Goal: Information Seeking & Learning: Find specific fact

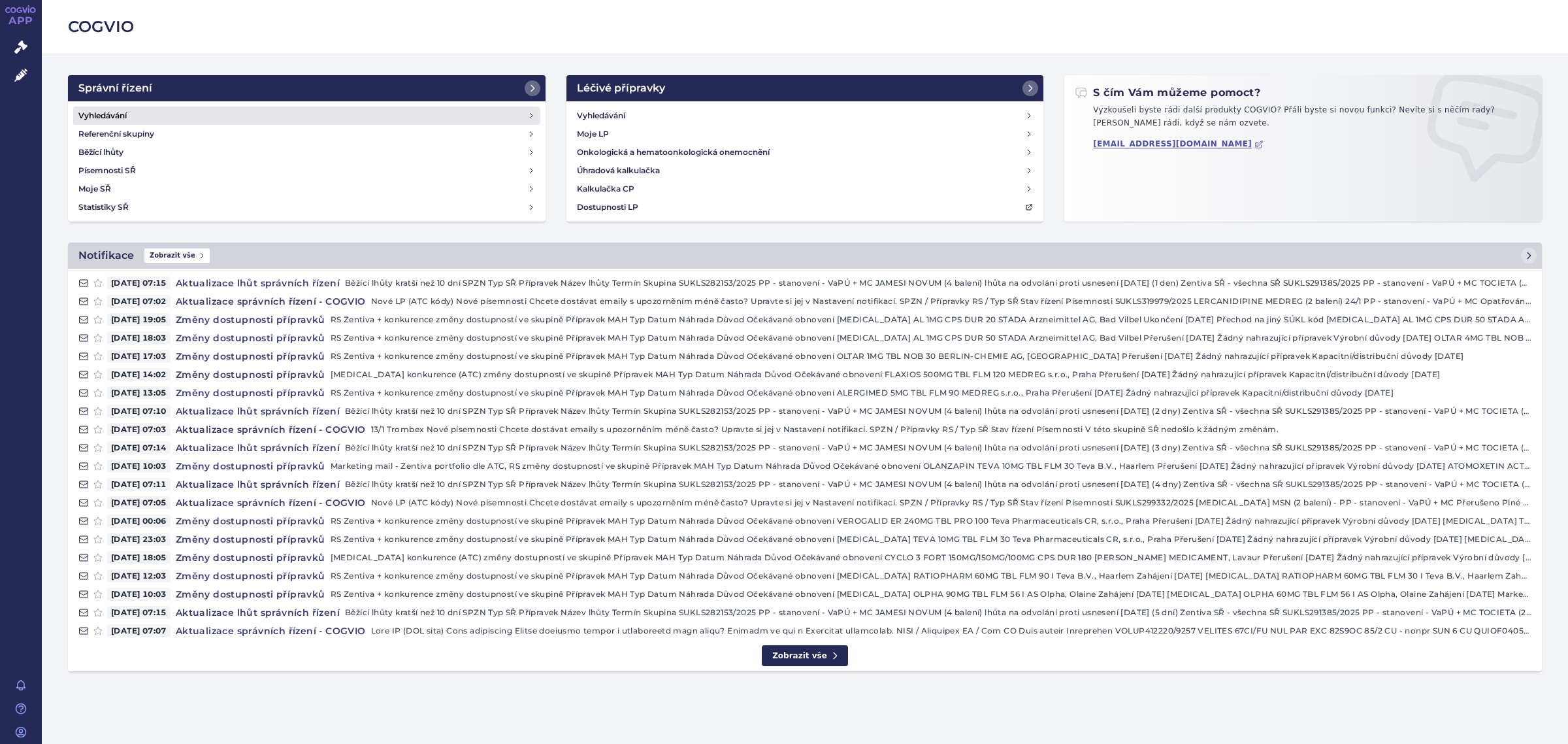
click at [128, 110] on link "Vyhledávání" at bounding box center [307, 116] width 468 height 19
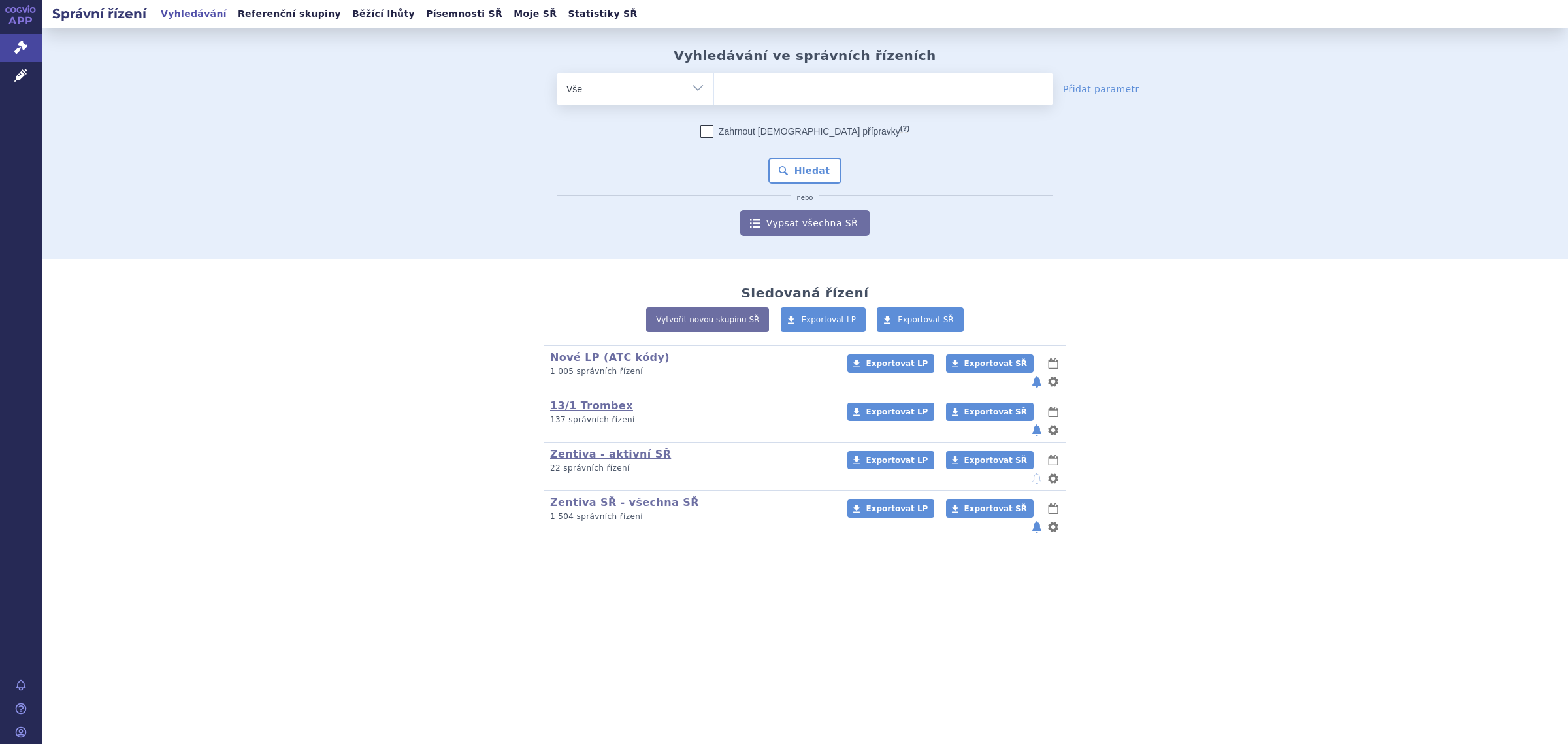
click at [829, 92] on ul at bounding box center [883, 86] width 339 height 27
click at [714, 92] on select at bounding box center [714, 88] width 1 height 33
paste input "URAPIDIL MEDREG"
type input "URAPIDIL MEDREG"
select select "URAPIDIL MEDREG"
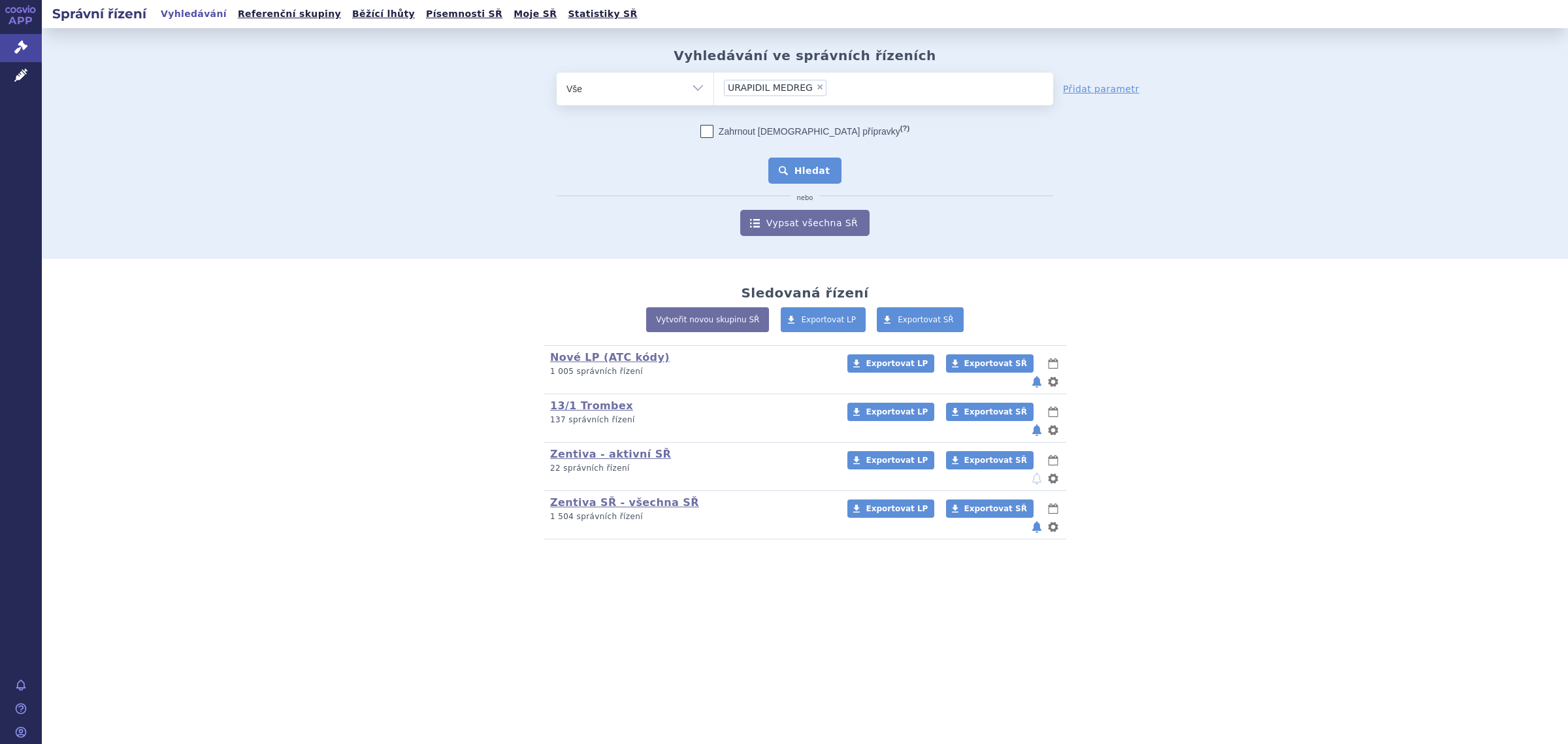
click at [820, 174] on button "Hledat" at bounding box center [806, 170] width 74 height 26
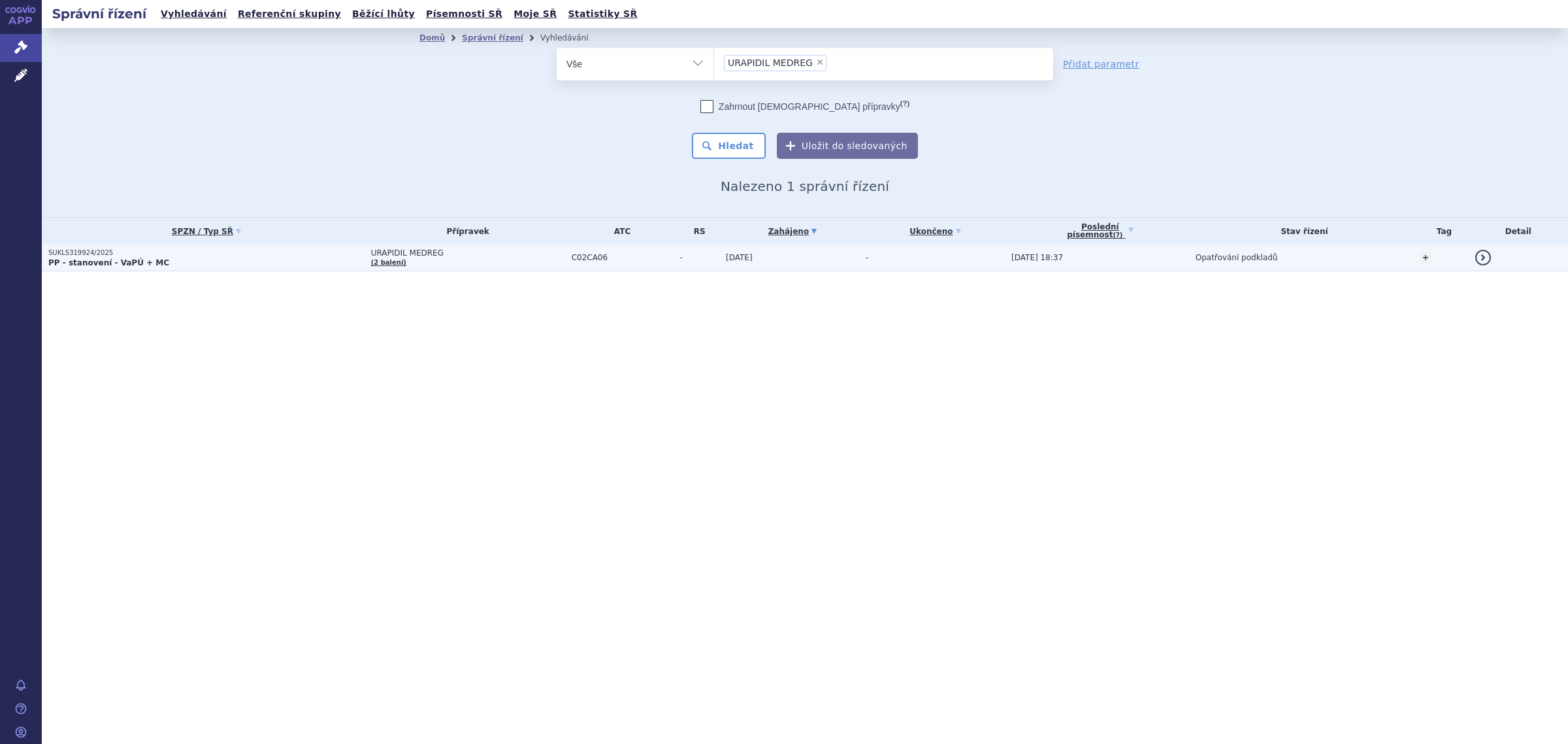
click at [364, 245] on td "URAPIDIL MEDREG (2 balení)" at bounding box center [465, 258] width 200 height 27
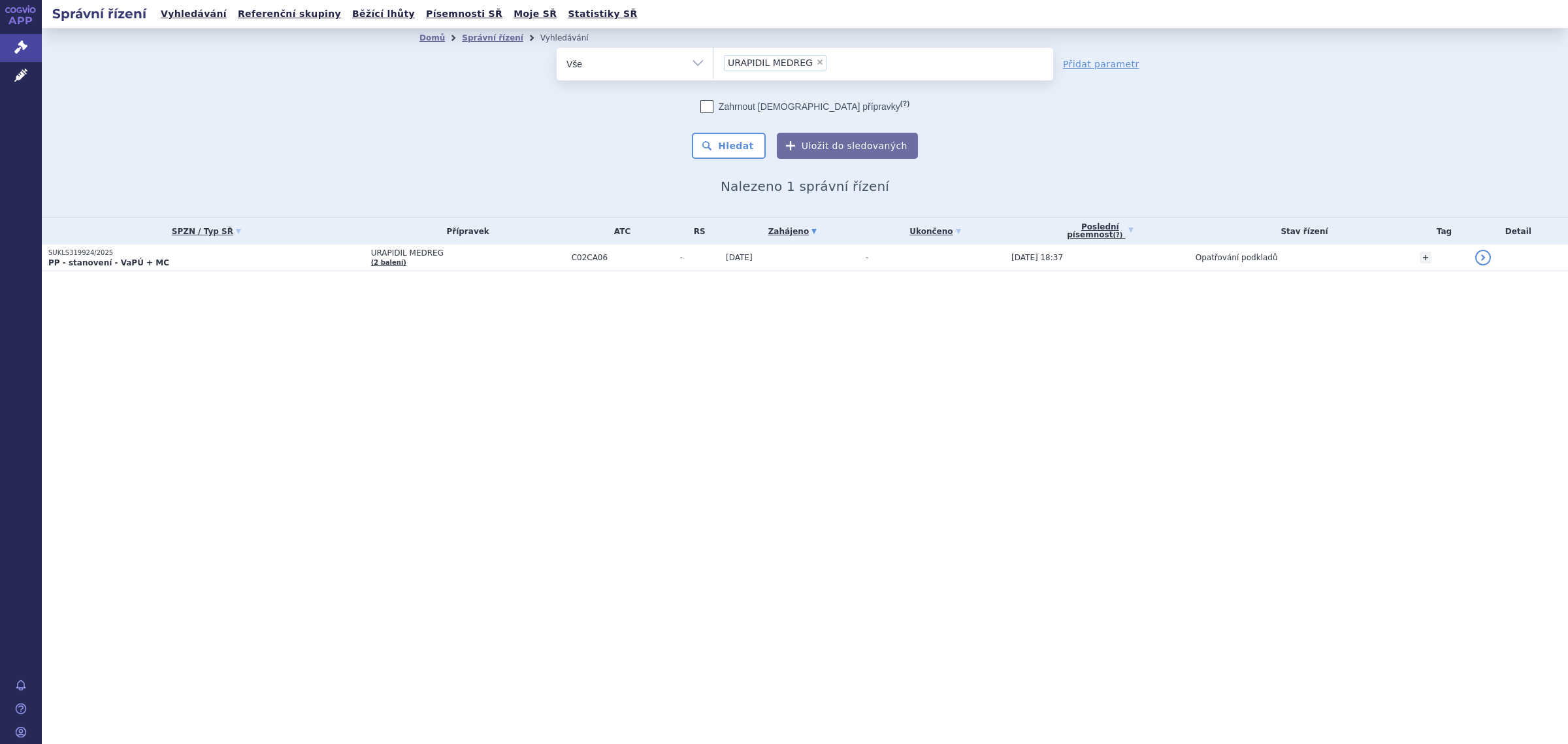
click at [816, 61] on span "×" at bounding box center [820, 62] width 8 height 8
click at [714, 61] on select "URAPIDIL MEDREG" at bounding box center [714, 63] width 1 height 33
select select
type input "ed"
type input "edon"
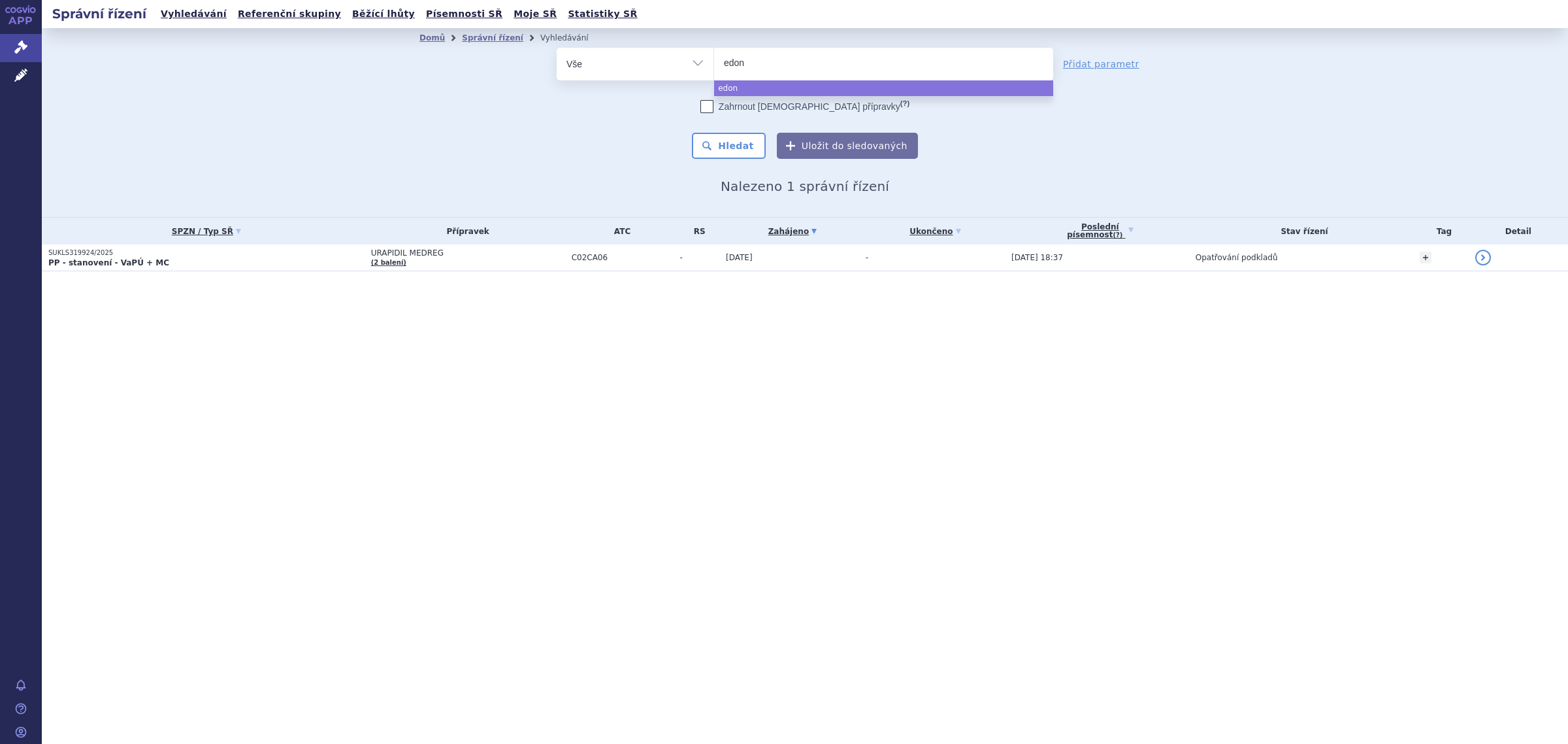
select select "edon"
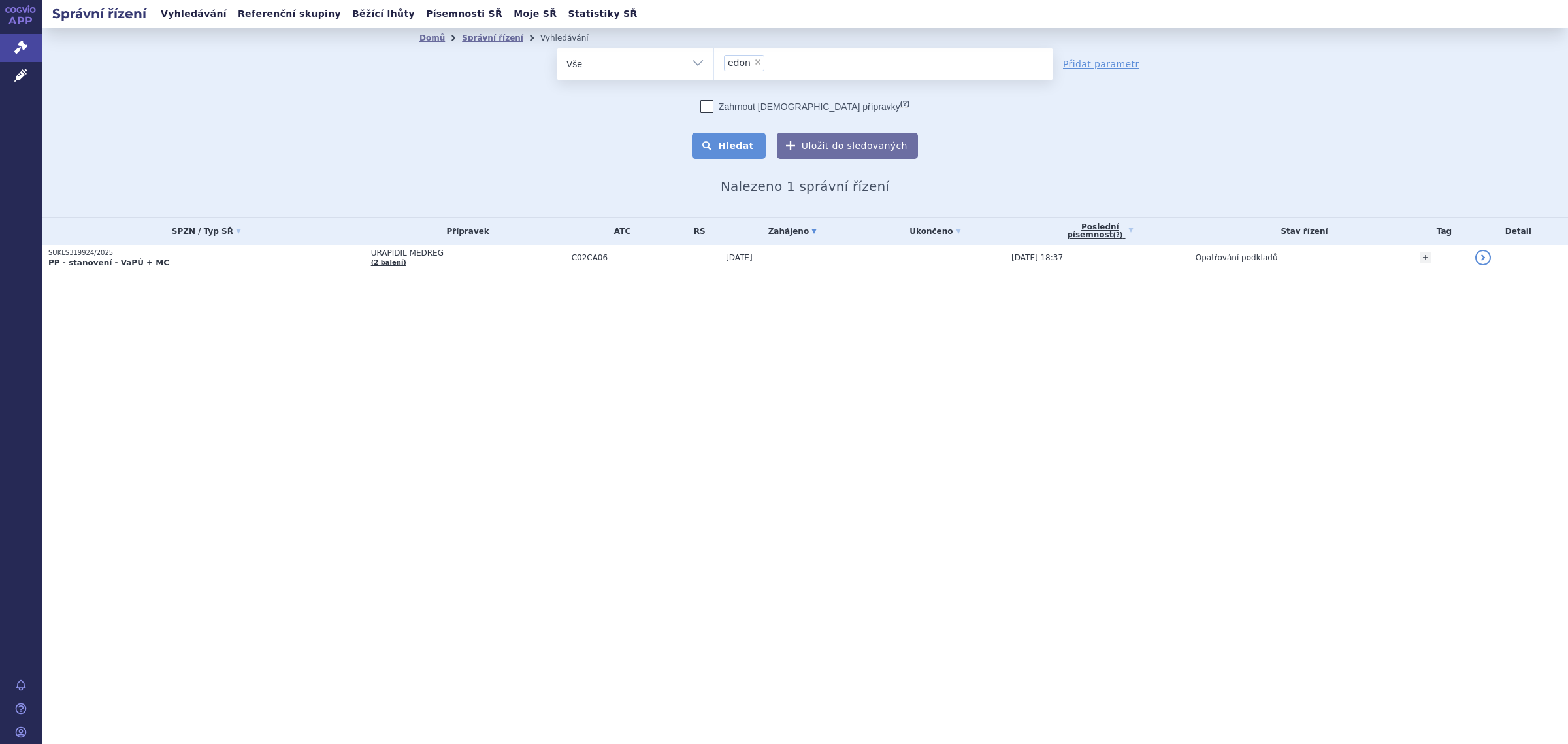
click at [750, 140] on button "Hledat" at bounding box center [729, 146] width 74 height 26
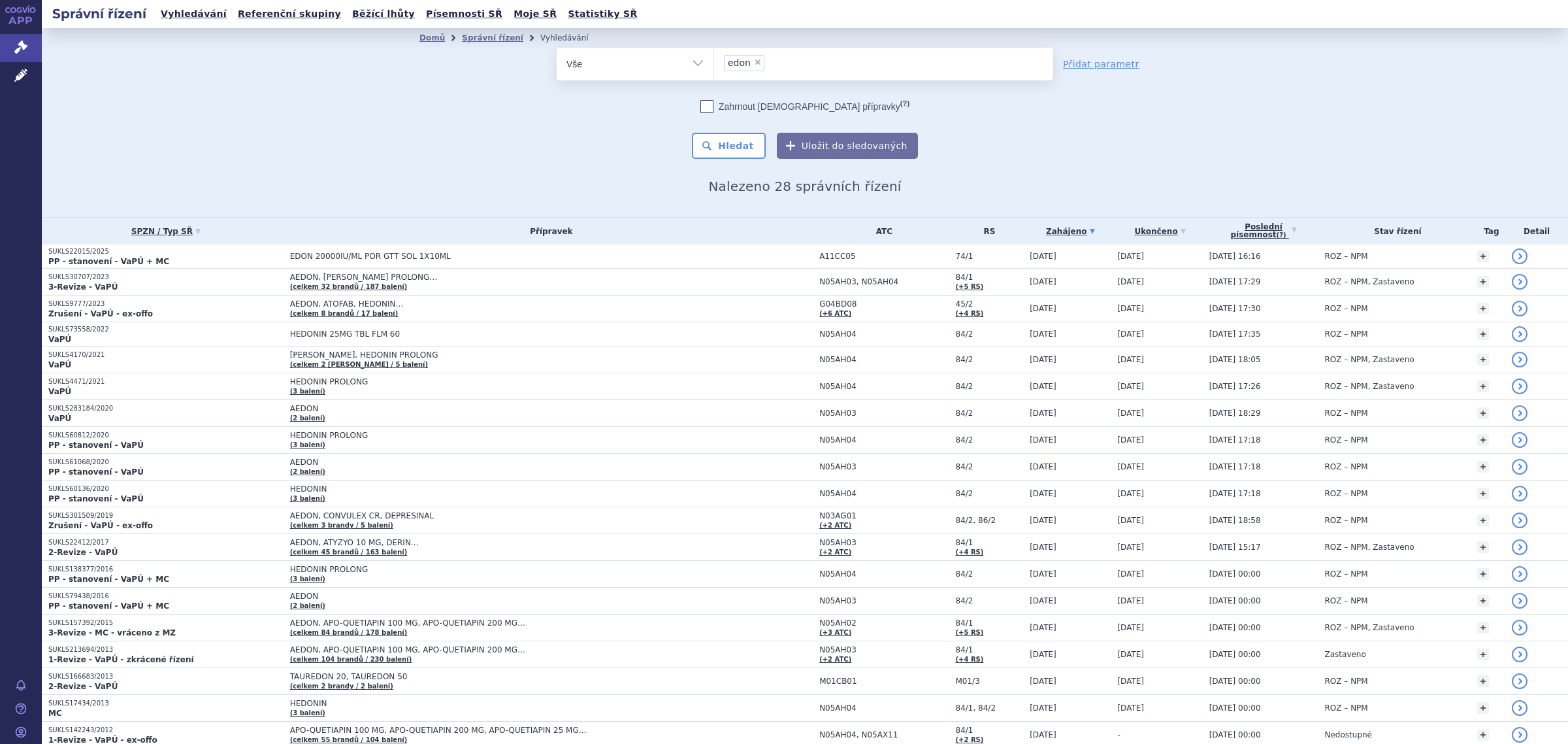
click at [754, 62] on span "×" at bounding box center [758, 62] width 8 height 8
click at [714, 62] on select "edon" at bounding box center [714, 63] width 1 height 33
select select
type input "SUKLS291667/2025"
select select "SUKLS291667/2025"
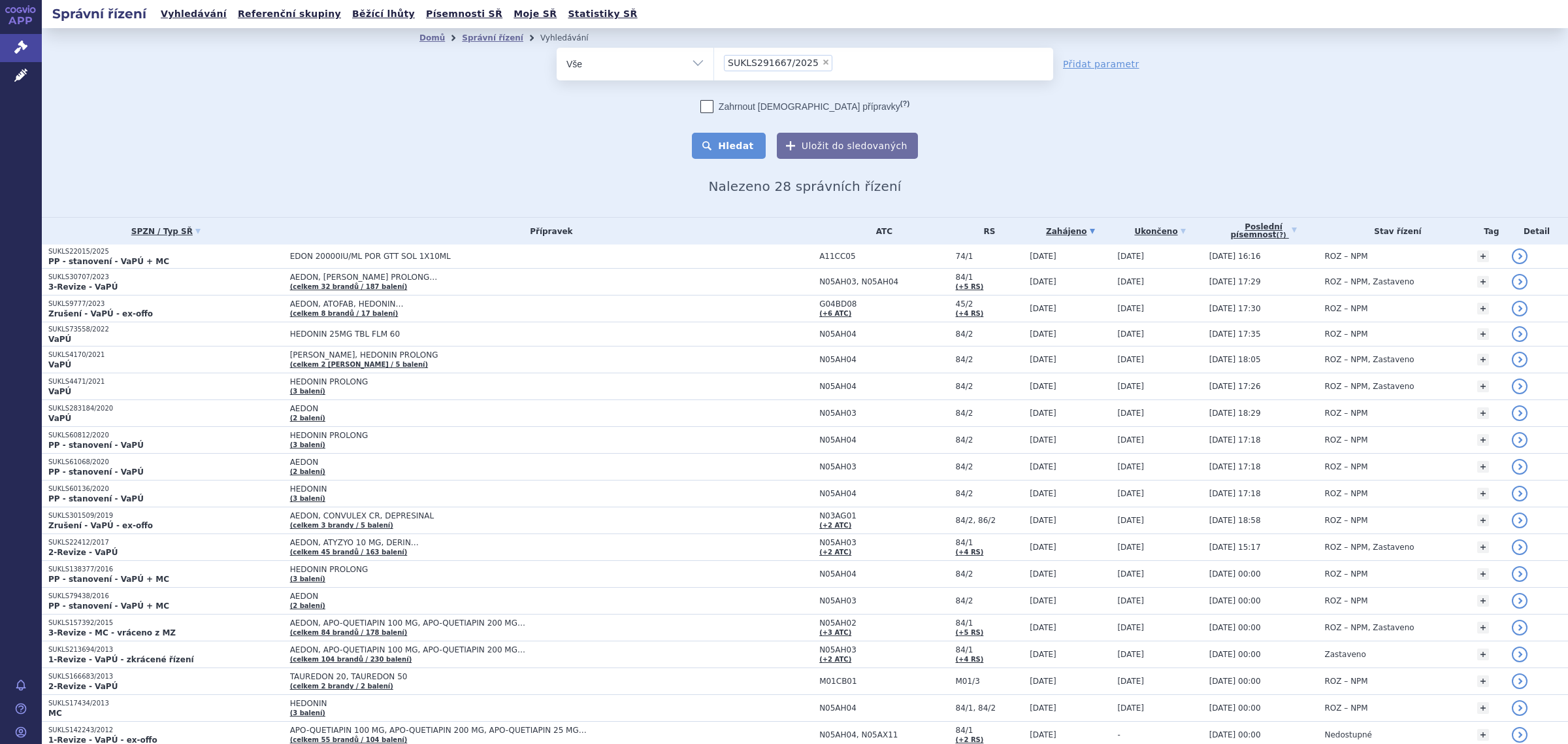
click at [750, 137] on button "Hledat" at bounding box center [729, 146] width 74 height 26
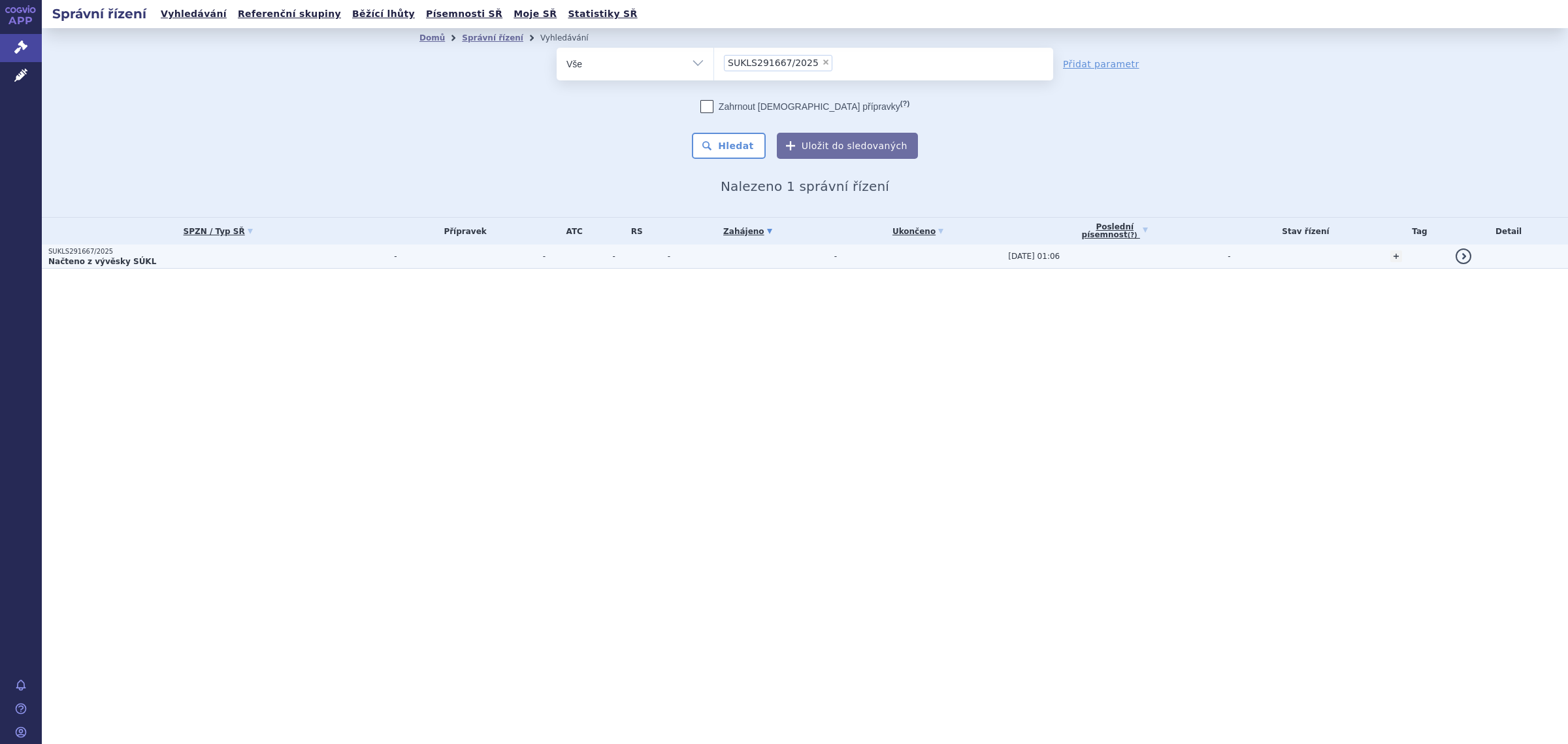
click at [141, 258] on p "Načteno z vývěsky SÚKL" at bounding box center [217, 261] width 339 height 10
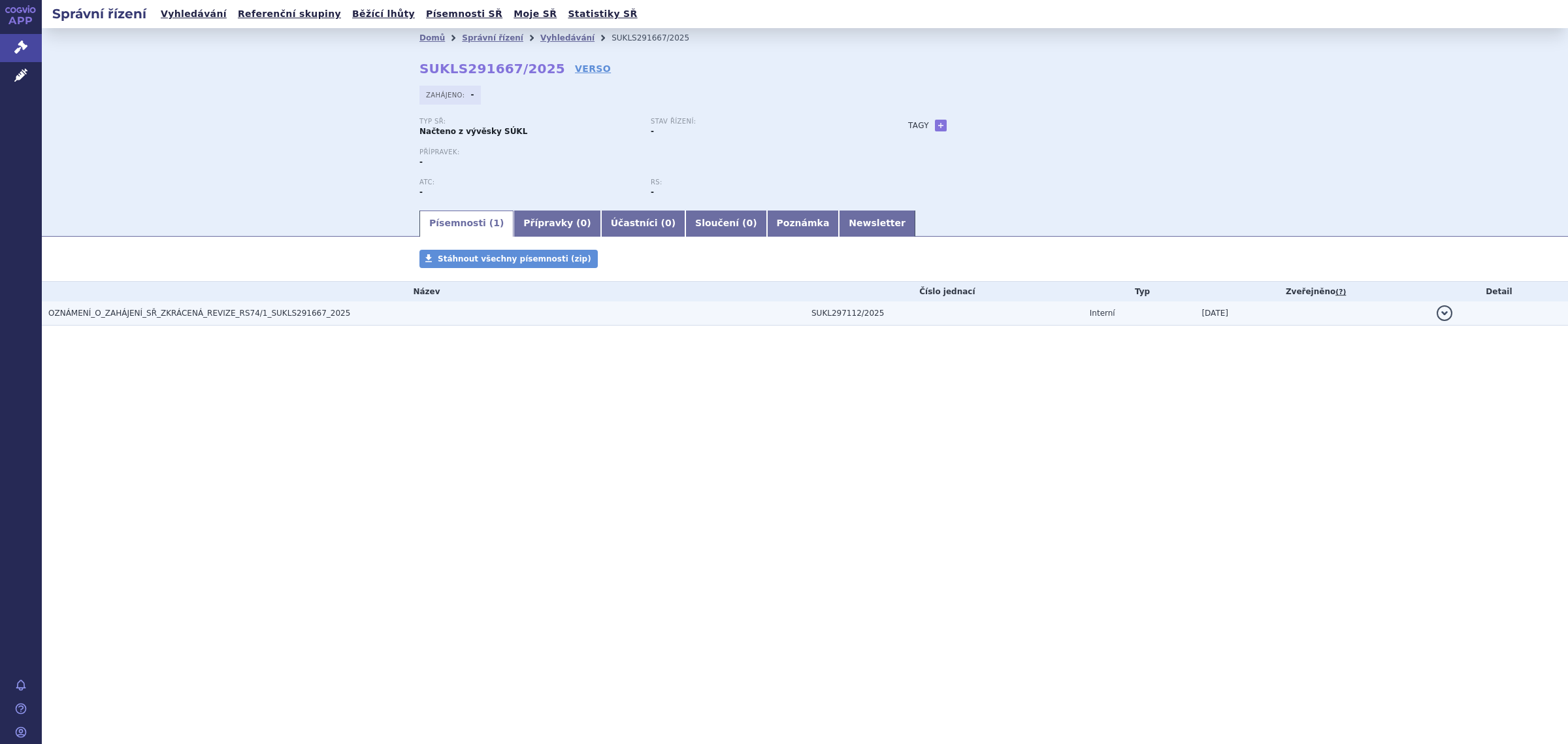
click at [155, 314] on span "OZNÁMENÍ_O_ZAHÁJENÍ_SŘ_ZKRÁCENÁ_REVIZE_RS74/1_SUKLS291667_2025" at bounding box center [199, 313] width 302 height 9
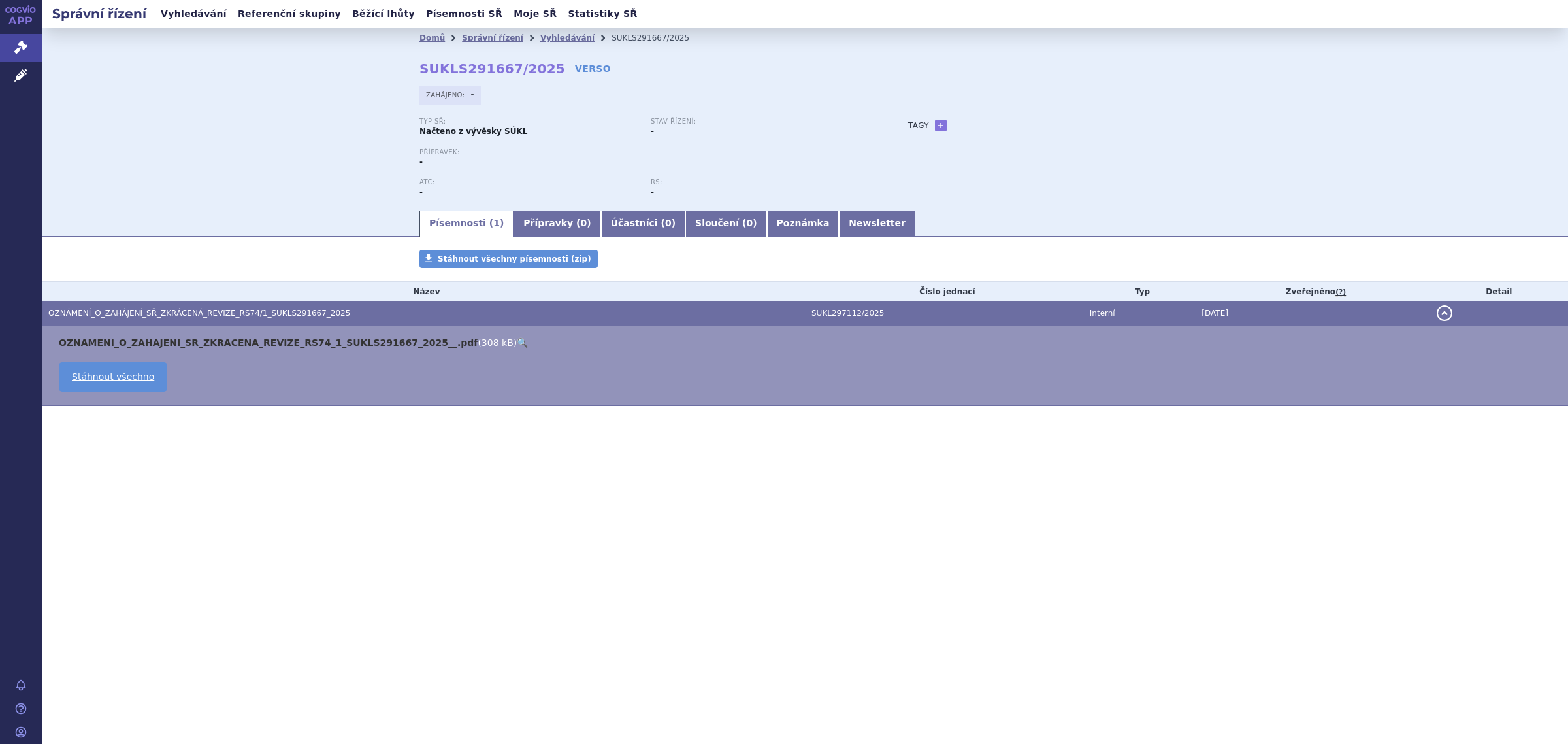
click at [167, 343] on link "OZNAMENI_O_ZAHAJENI_SR_ZKRACENA_REVIZE_RS74_1_SUKLS291667_2025__.pdf" at bounding box center [268, 342] width 419 height 10
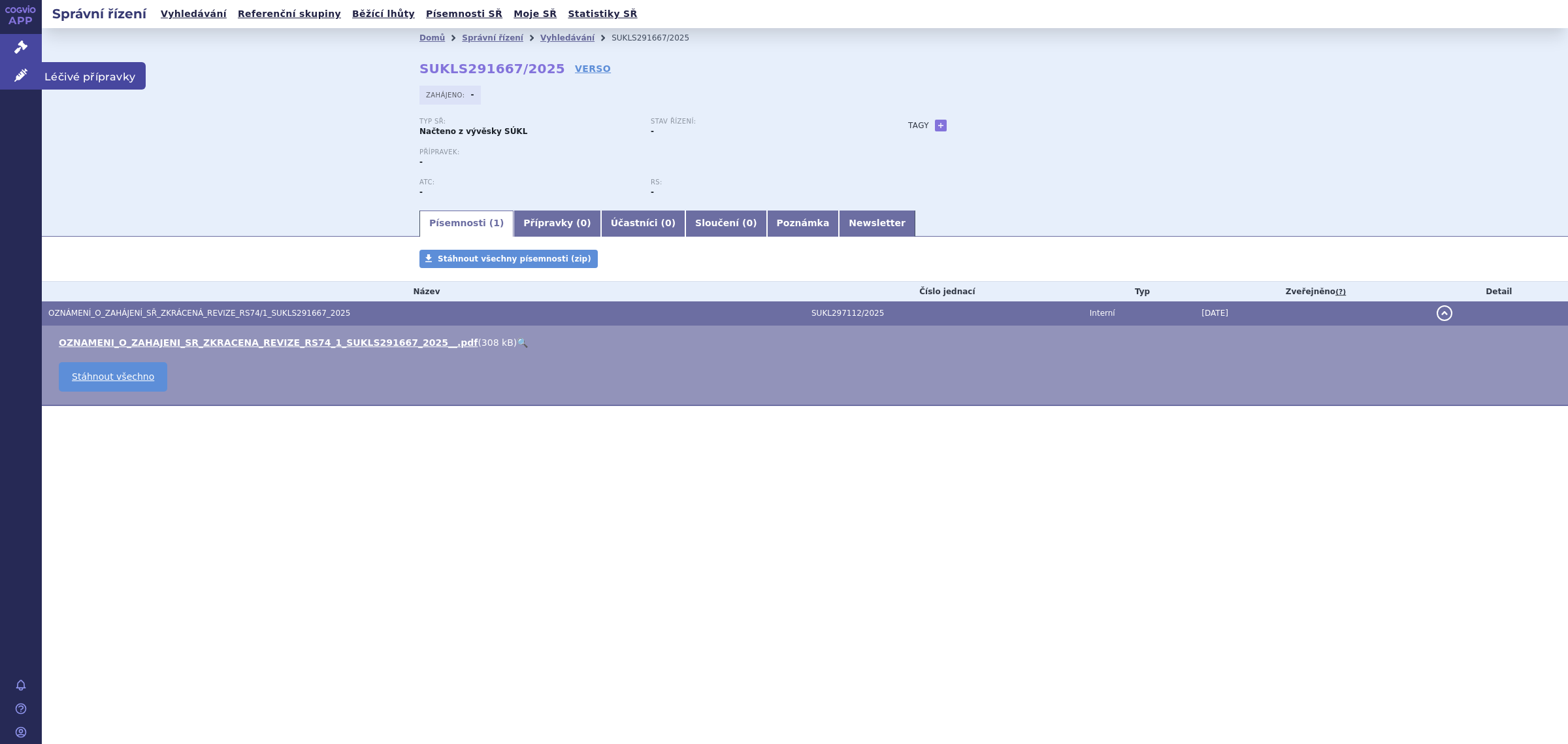
click at [62, 76] on span "Léčivé přípravky" at bounding box center [94, 76] width 104 height 27
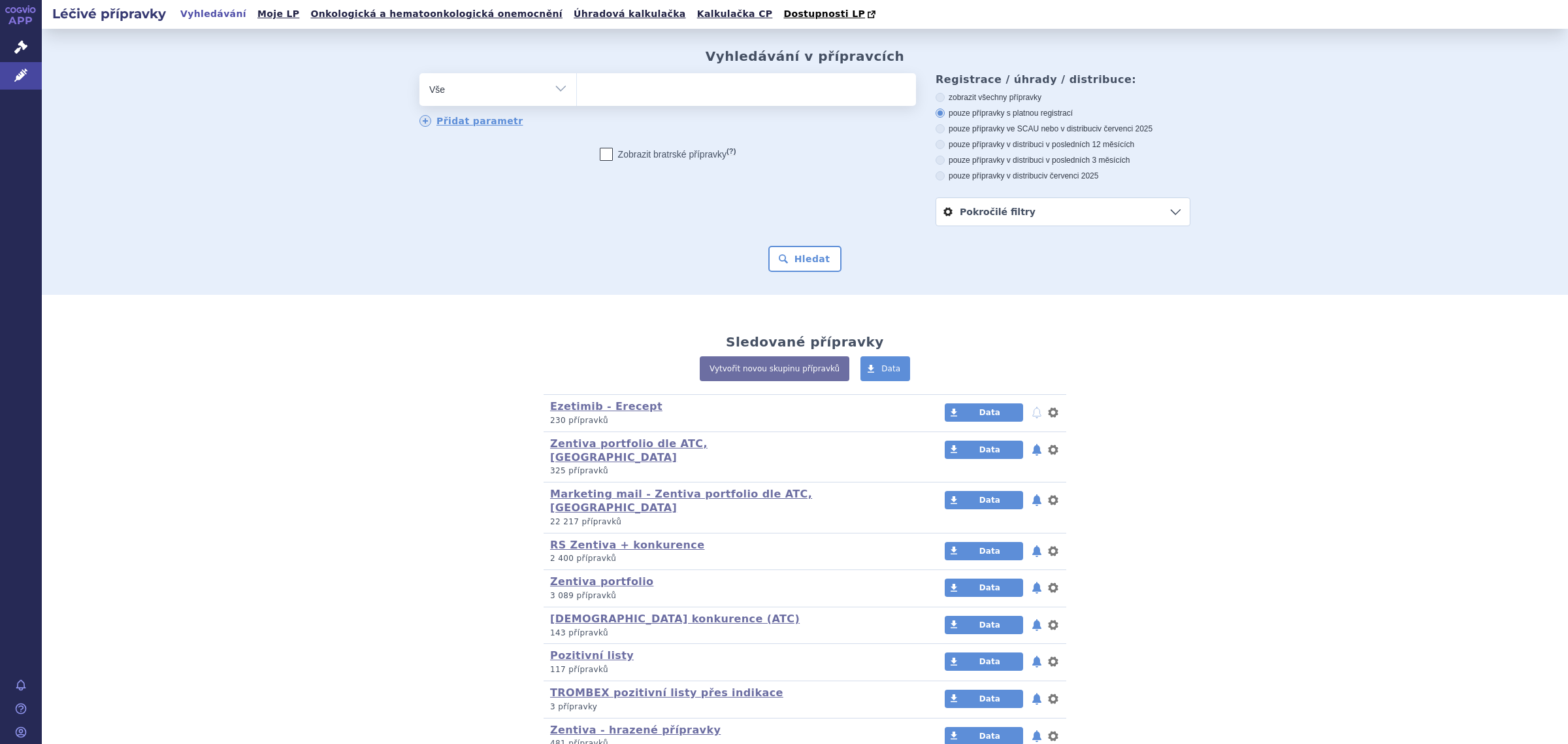
click at [655, 99] on ul at bounding box center [747, 87] width 339 height 27
click at [577, 99] on select at bounding box center [577, 89] width 1 height 33
type input "ed"
type input "edo"
type input "edop"
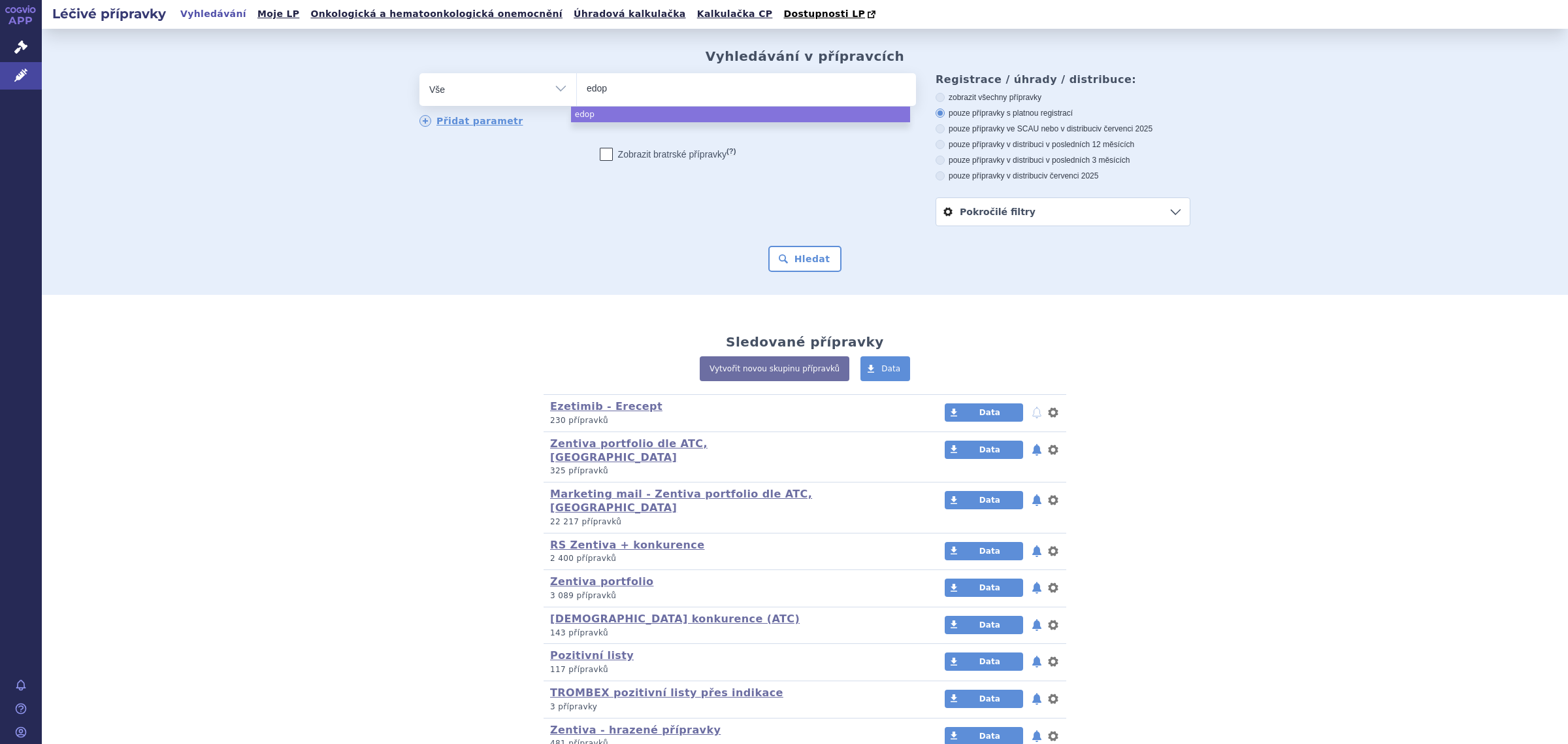
type input "edo"
type input "edon"
select select "edon"
click at [787, 260] on button "Hledat" at bounding box center [806, 258] width 74 height 26
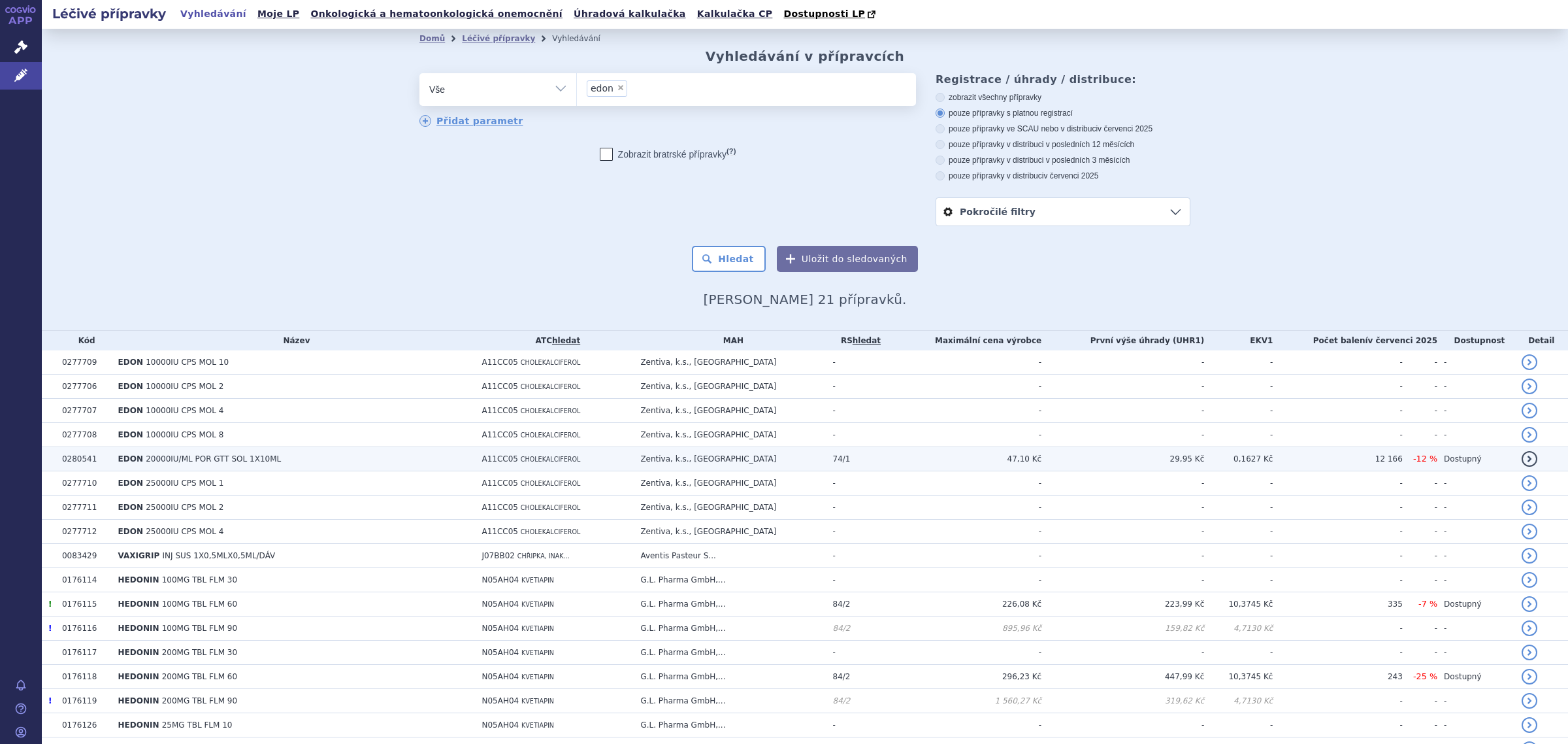
click at [350, 461] on td "EDON 20000IU/ML POR GTT SOL 1X10ML" at bounding box center [294, 459] width 364 height 25
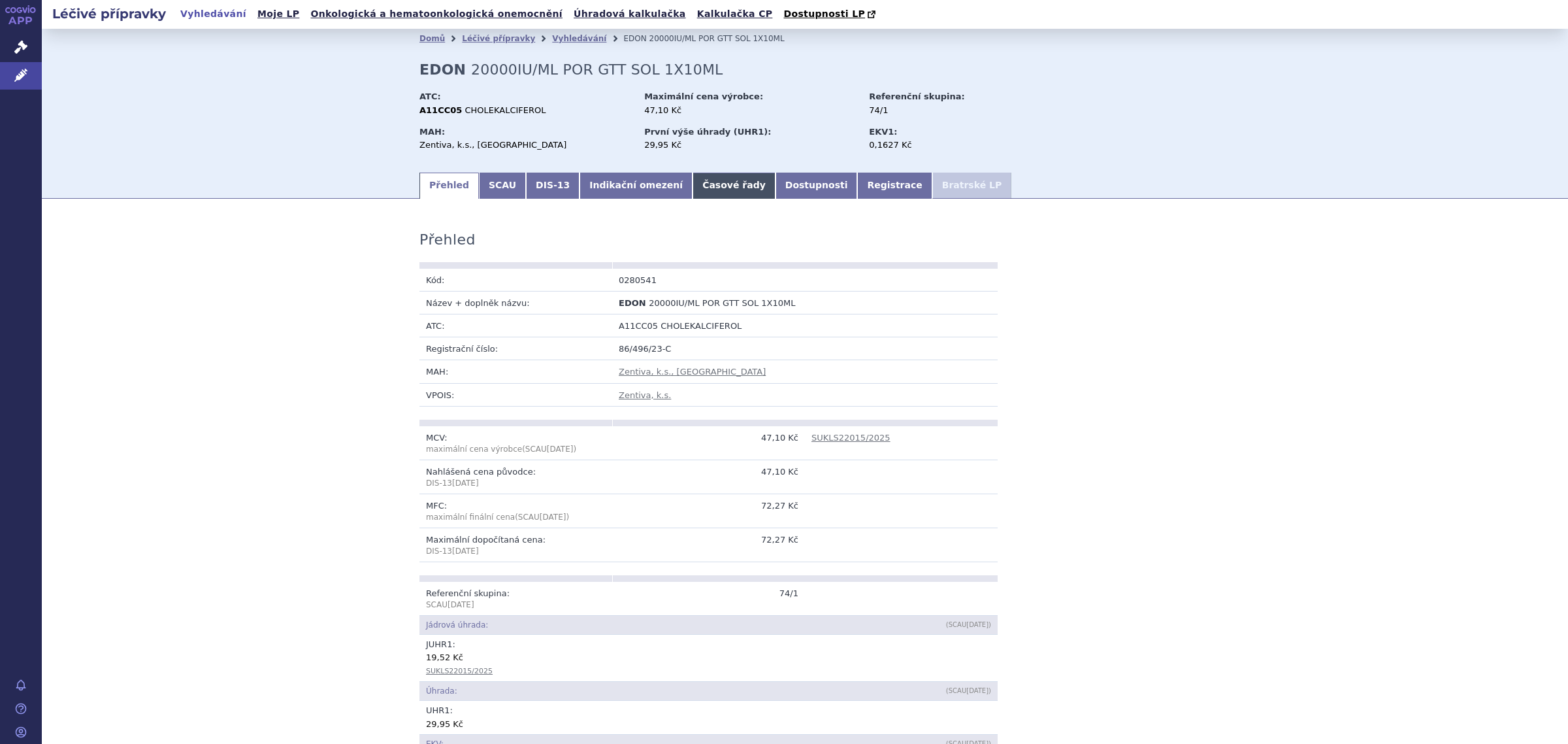
click at [692, 195] on link "Časové řady" at bounding box center [734, 185] width 83 height 26
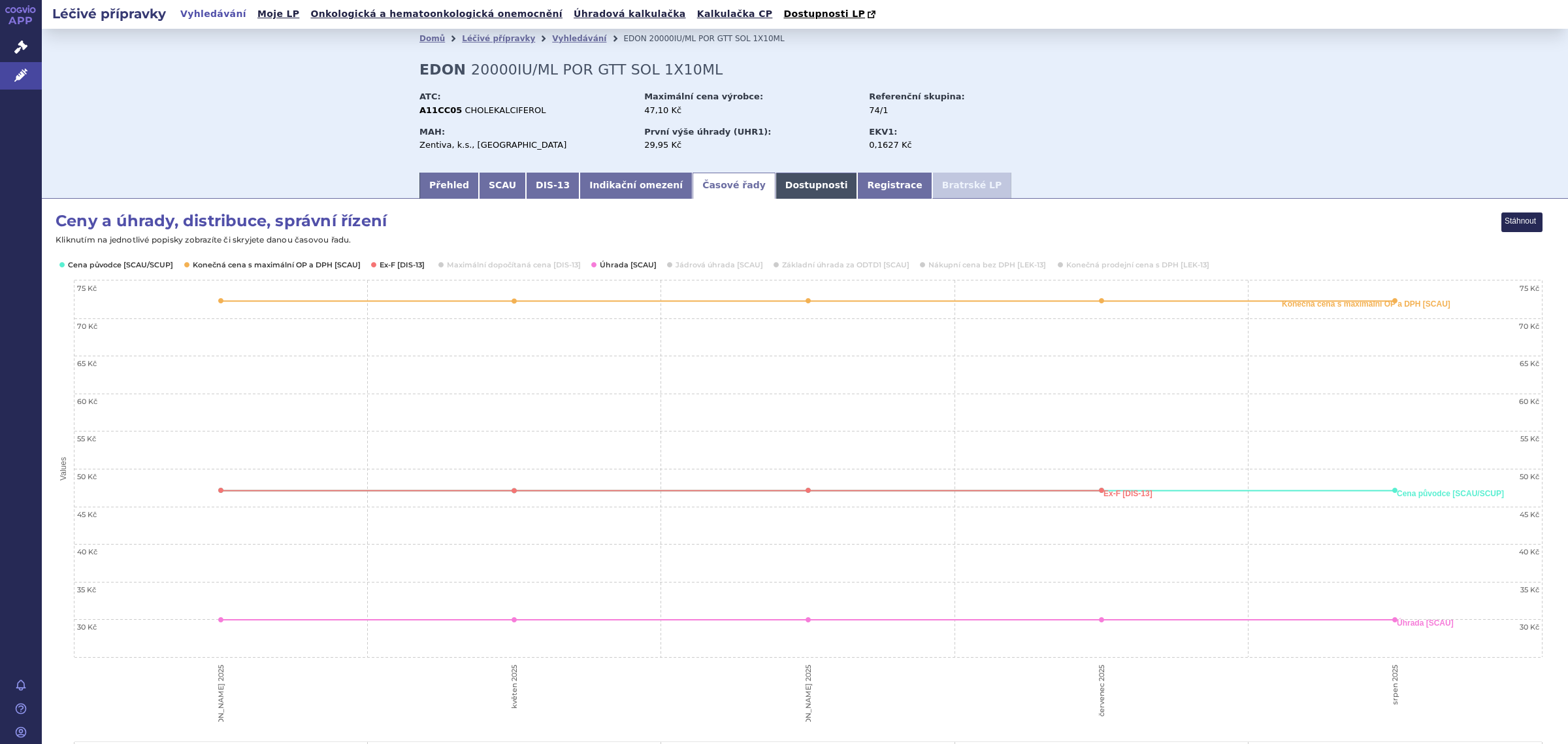
click at [775, 196] on link "Dostupnosti" at bounding box center [816, 185] width 82 height 26
